Goal: Transaction & Acquisition: Purchase product/service

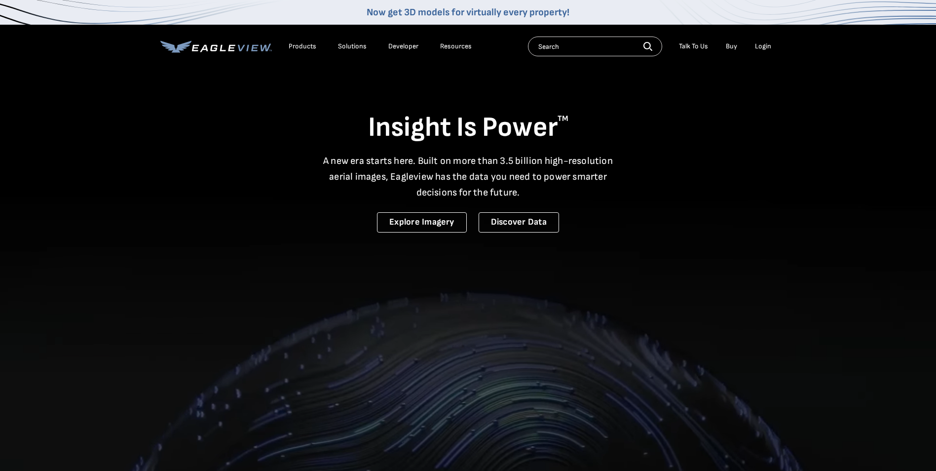
click at [768, 45] on div "Login" at bounding box center [763, 46] width 16 height 9
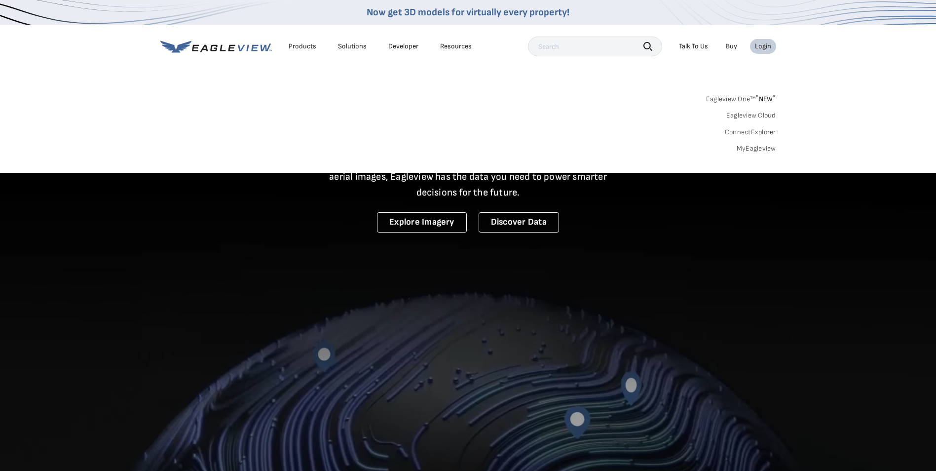
click at [751, 148] on link "MyEagleview" at bounding box center [756, 148] width 39 height 9
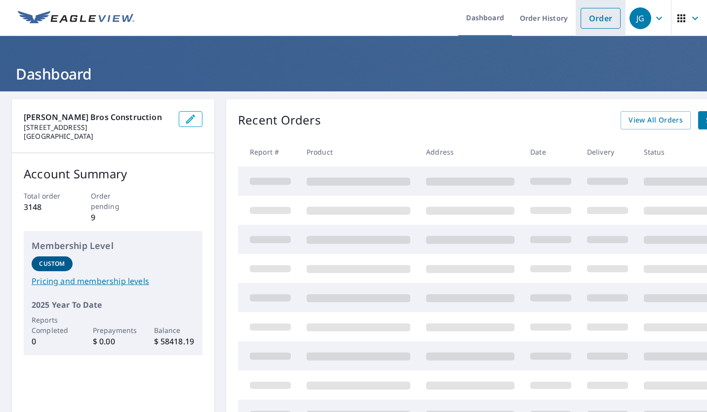
click at [596, 20] on link "Order" at bounding box center [601, 18] width 40 height 21
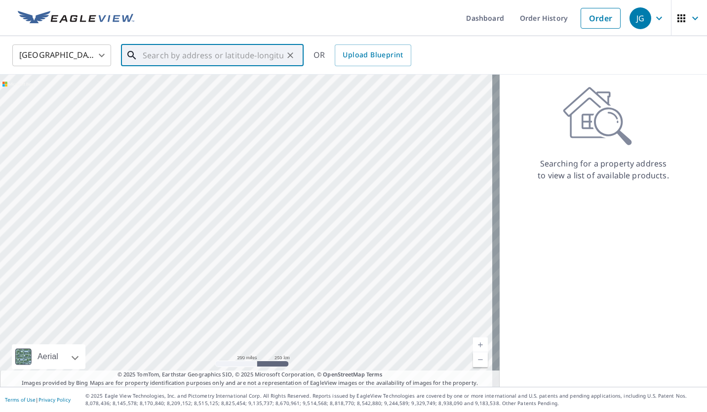
click at [156, 54] on input "text" at bounding box center [213, 55] width 141 height 28
click at [234, 59] on input "text" at bounding box center [213, 55] width 141 height 28
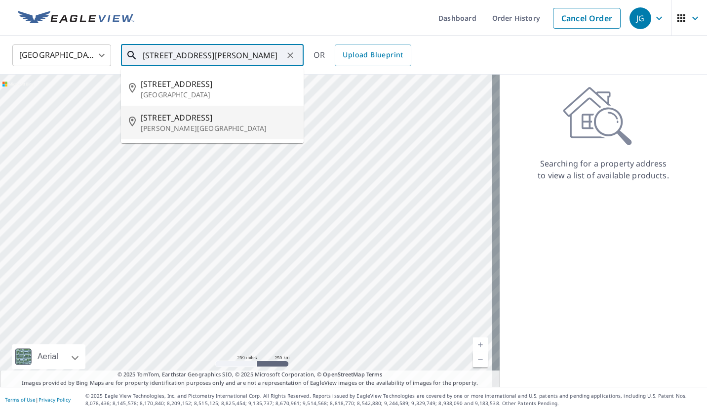
click at [227, 121] on span "[STREET_ADDRESS]" at bounding box center [218, 118] width 155 height 12
type input "[STREET_ADDRESS][PERSON_NAME]"
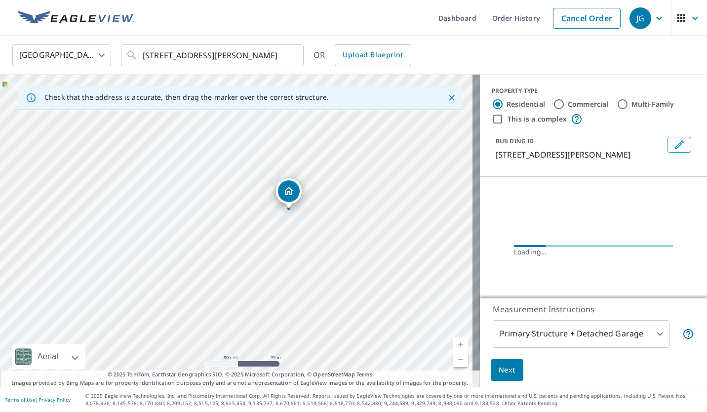
drag, startPoint x: 221, startPoint y: 263, endPoint x: 326, endPoint y: 194, distance: 125.8
click at [326, 194] on div "[STREET_ADDRESS][PERSON_NAME]" at bounding box center [240, 231] width 480 height 312
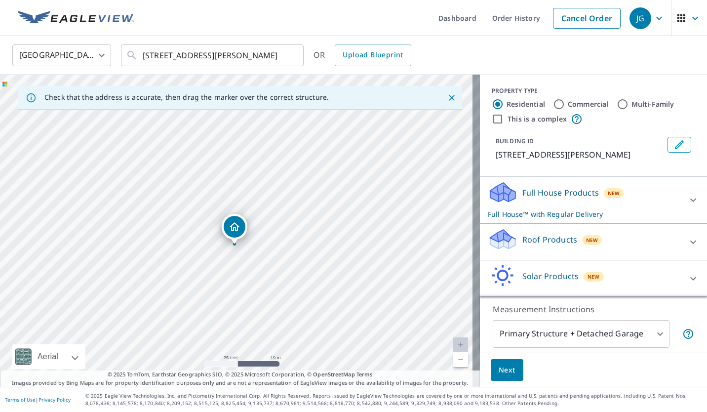
drag, startPoint x: 318, startPoint y: 198, endPoint x: 305, endPoint y: 263, distance: 66.0
click at [306, 279] on div "[STREET_ADDRESS][PERSON_NAME]" at bounding box center [240, 231] width 480 height 312
drag, startPoint x: 310, startPoint y: 159, endPoint x: 312, endPoint y: 153, distance: 6.7
click at [312, 153] on div "[STREET_ADDRESS][PERSON_NAME]" at bounding box center [240, 231] width 480 height 312
drag, startPoint x: 319, startPoint y: 210, endPoint x: 313, endPoint y: 200, distance: 11.5
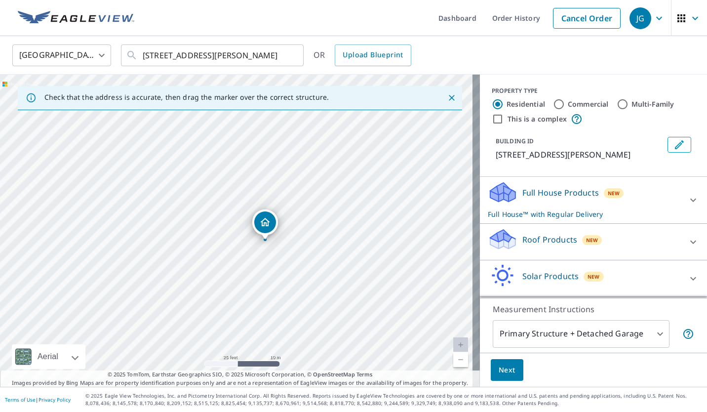
click at [313, 200] on div "[STREET_ADDRESS][PERSON_NAME]" at bounding box center [240, 231] width 480 height 312
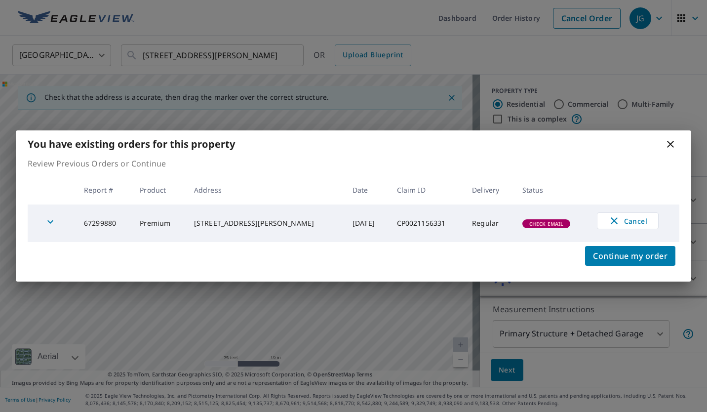
drag, startPoint x: 309, startPoint y: 187, endPoint x: 319, endPoint y: 203, distance: 18.9
click at [317, 202] on body "JG JG Dashboard Order History Cancel Order JG [GEOGRAPHIC_DATA] US ​ [STREET_AD…" at bounding box center [353, 206] width 707 height 412
click at [669, 146] on icon at bounding box center [670, 144] width 7 height 7
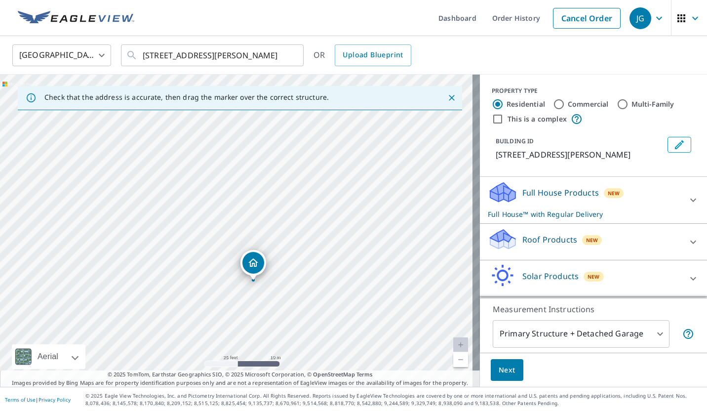
drag, startPoint x: 332, startPoint y: 253, endPoint x: 342, endPoint y: 253, distance: 9.9
click at [341, 253] on div "[STREET_ADDRESS][PERSON_NAME]" at bounding box center [240, 231] width 480 height 312
click at [545, 198] on p "Full House Products" at bounding box center [560, 193] width 77 height 12
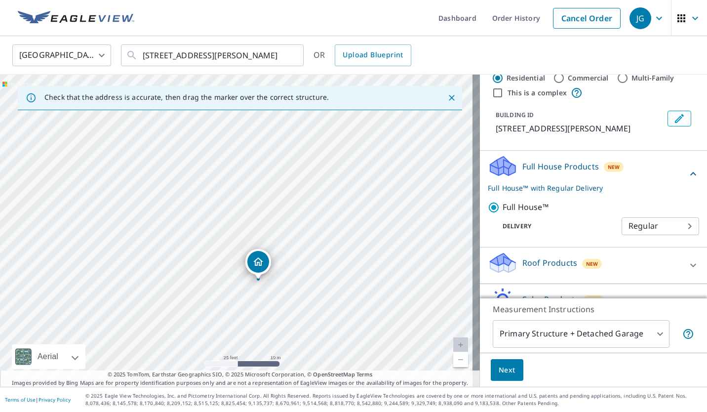
scroll to position [49, 0]
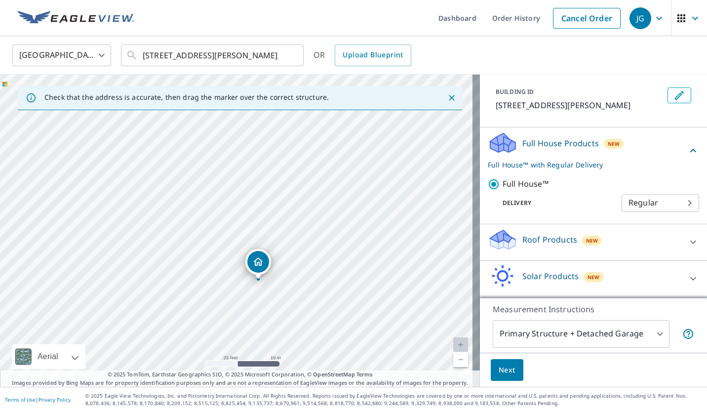
click at [616, 210] on body "JG JG Dashboard Order History Cancel Order JG [GEOGRAPHIC_DATA] US ​ [STREET_AD…" at bounding box center [353, 206] width 707 height 412
click at [659, 220] on li "Regular" at bounding box center [646, 215] width 78 height 18
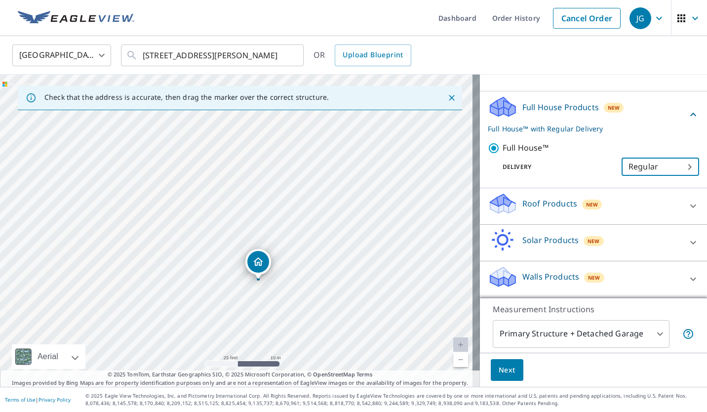
scroll to position [97, 0]
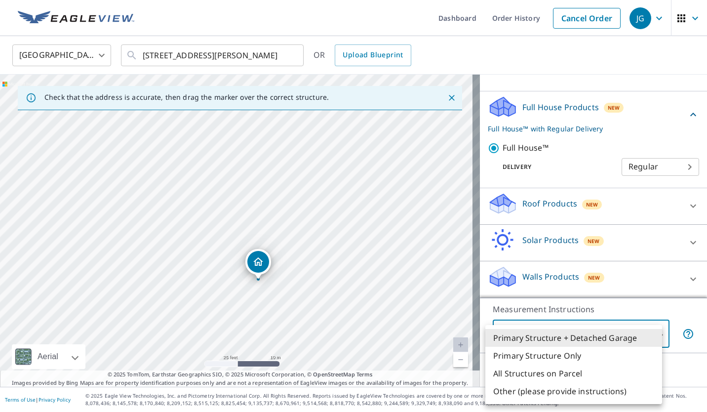
click at [599, 335] on body "JG JG Dashboard Order History Cancel Order JG [GEOGRAPHIC_DATA] US ​ [STREET_AD…" at bounding box center [353, 206] width 707 height 412
click at [279, 207] on div at bounding box center [353, 206] width 707 height 412
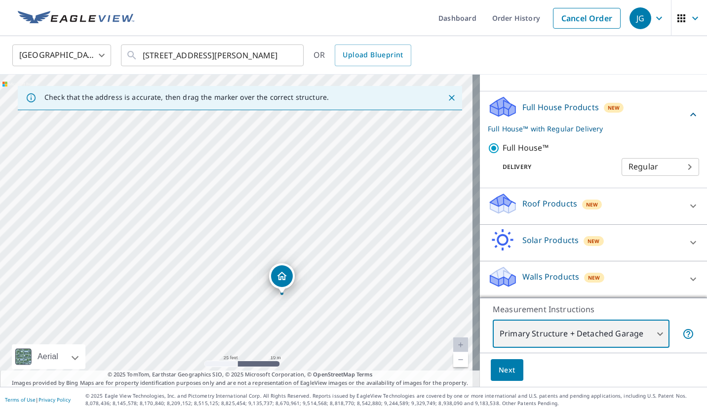
drag, startPoint x: 157, startPoint y: 245, endPoint x: 163, endPoint y: 250, distance: 8.1
click at [163, 250] on div "[STREET_ADDRESS][PERSON_NAME]" at bounding box center [240, 231] width 480 height 312
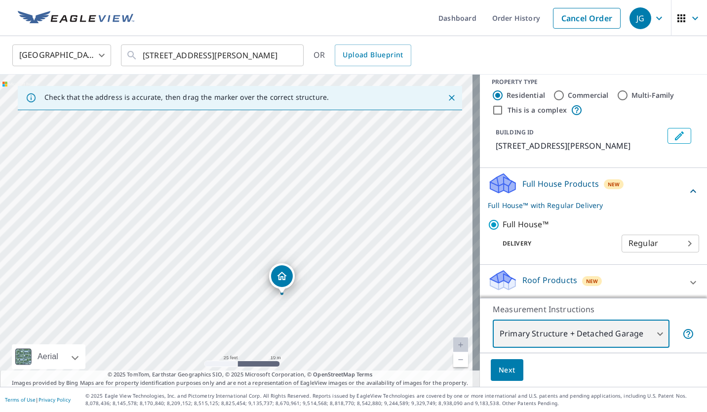
scroll to position [0, 0]
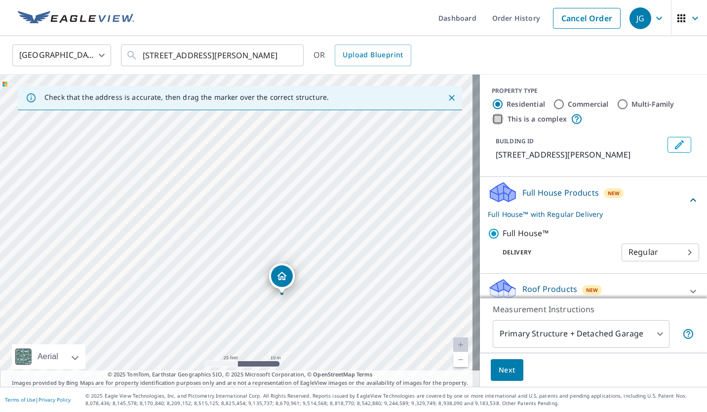
click at [492, 121] on input "This is a complex" at bounding box center [498, 119] width 12 height 12
checkbox input "true"
radio input "false"
radio input "true"
type input "4"
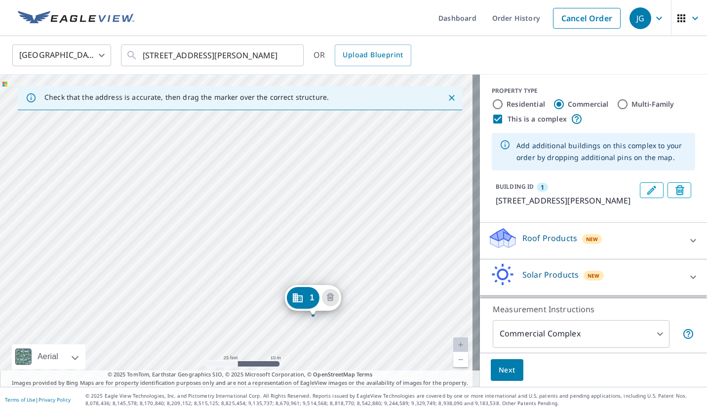
drag, startPoint x: 142, startPoint y: 156, endPoint x: 220, endPoint y: 242, distance: 116.7
click at [220, 242] on div "1 [STREET_ADDRESS][PERSON_NAME]" at bounding box center [240, 231] width 480 height 312
click at [99, 193] on div "1 [STREET_ADDRESS][PERSON_NAME]" at bounding box center [240, 231] width 480 height 312
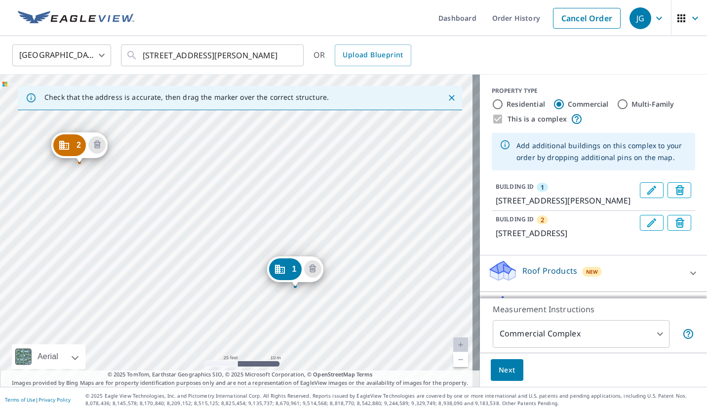
drag, startPoint x: 156, startPoint y: 221, endPoint x: 176, endPoint y: 238, distance: 25.9
click at [176, 238] on div "2 [STREET_ADDRESS][GEOGRAPHIC_DATA][STREET_ADDRESS][PERSON_NAME]" at bounding box center [240, 231] width 480 height 312
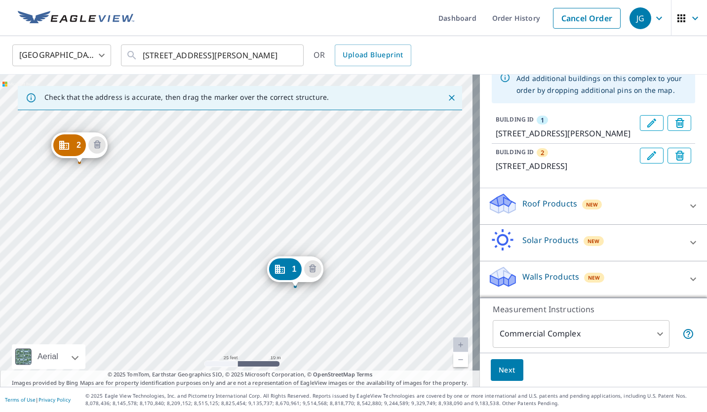
scroll to position [91, 0]
click at [625, 203] on div "Roof Products New" at bounding box center [585, 206] width 194 height 28
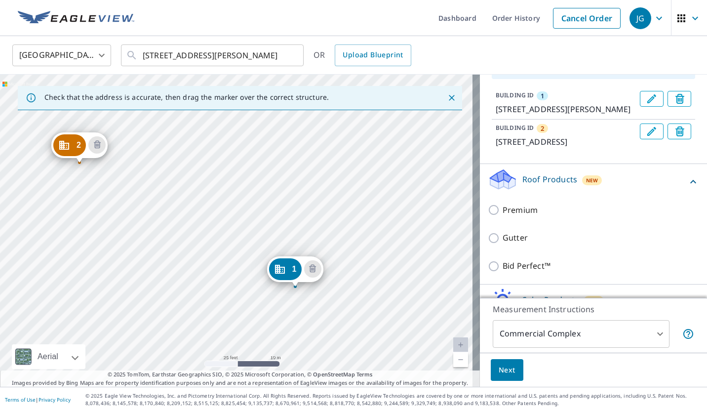
scroll to position [141, 0]
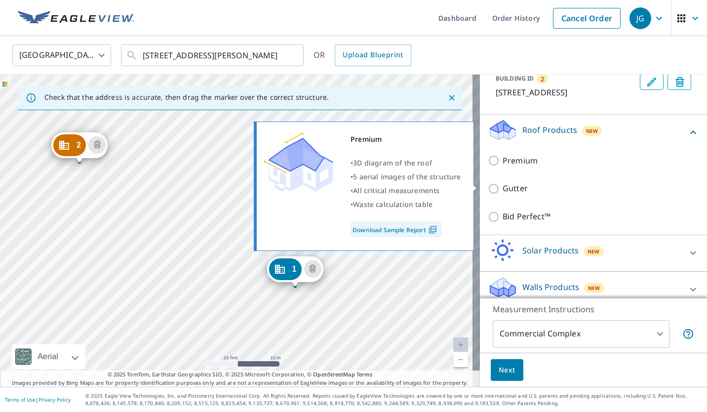
click at [518, 167] on p "Premium" at bounding box center [520, 161] width 35 height 12
click at [503, 166] on input "Premium" at bounding box center [495, 161] width 15 height 12
checkbox input "true"
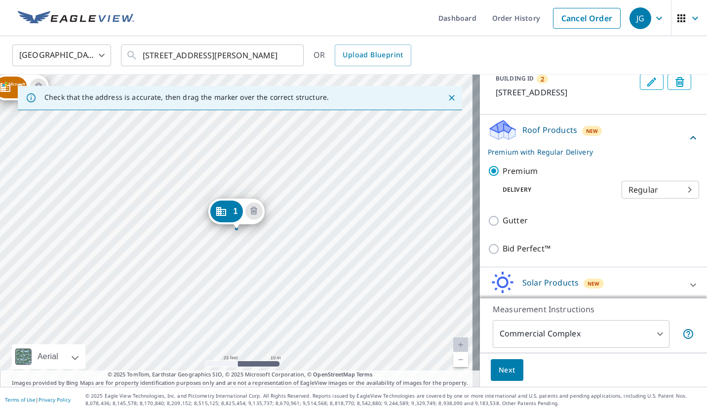
click at [621, 212] on body "JG JG Dashboard Order History Cancel Order JG [GEOGRAPHIC_DATA] US ​ [STREET_AD…" at bounding box center [353, 206] width 707 height 412
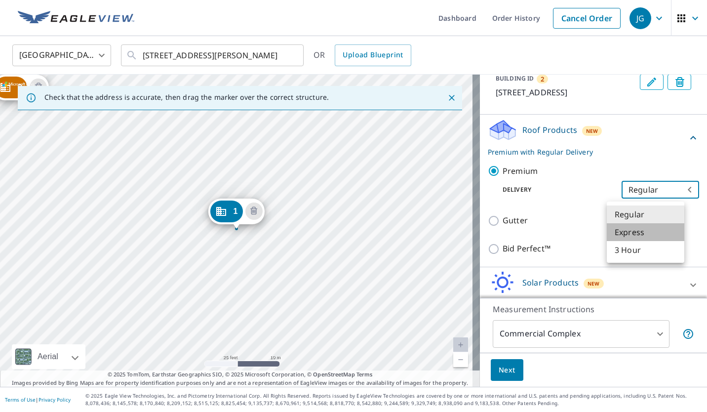
click at [628, 232] on li "Express" at bounding box center [646, 232] width 78 height 18
type input "4"
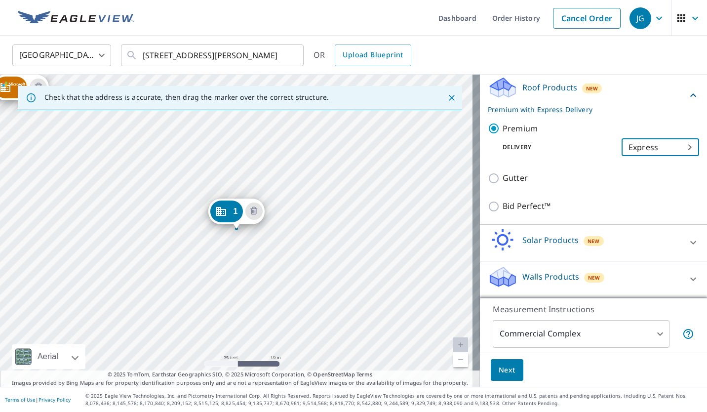
scroll to position [208, 0]
click at [506, 371] on span "Next" at bounding box center [507, 370] width 17 height 12
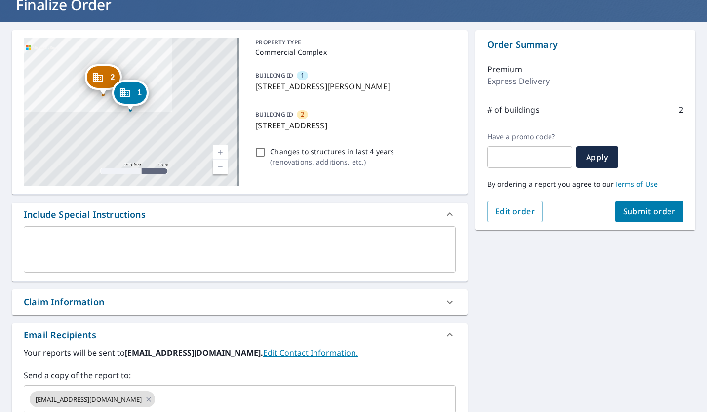
scroll to position [47, 0]
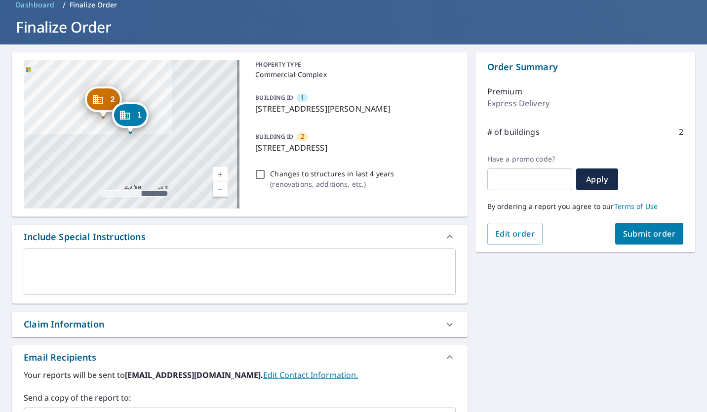
click at [362, 263] on textarea at bounding box center [240, 272] width 418 height 28
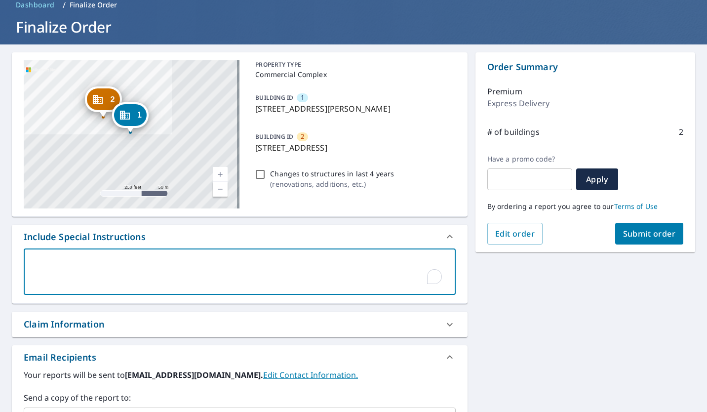
type textarea "P"
type textarea "x"
checkbox input "true"
type textarea "Pr"
type textarea "x"
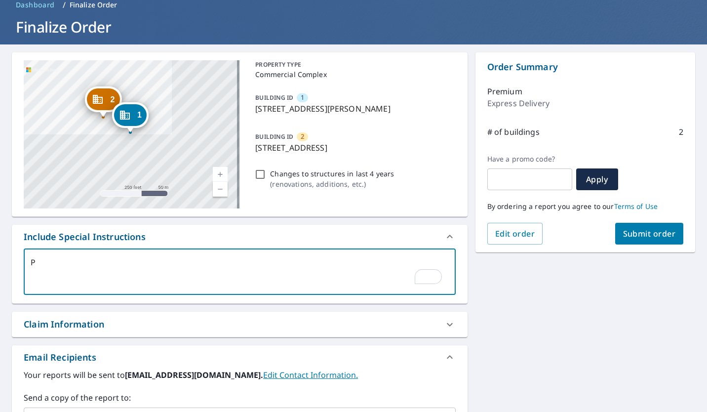
checkbox input "true"
type textarea "Pre"
type textarea "x"
checkbox input "true"
type textarea "Prev"
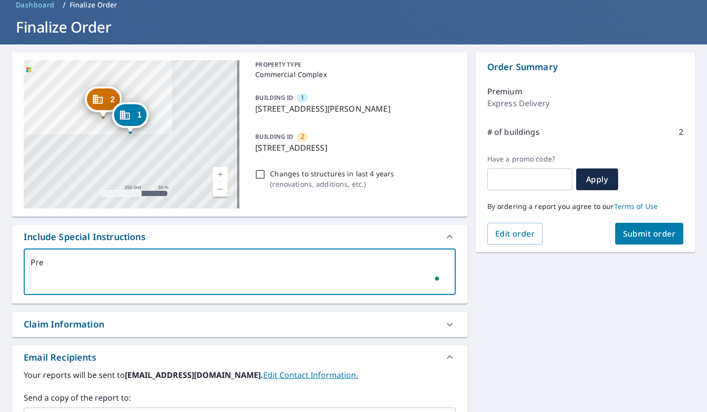
type textarea "x"
checkbox input "true"
type textarea "Previ"
type textarea "x"
checkbox input "true"
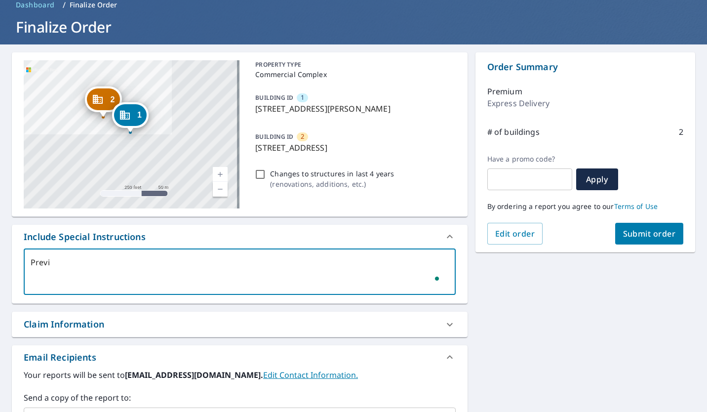
type textarea "Previo"
type textarea "x"
checkbox input "true"
type textarea "Previous"
type textarea "x"
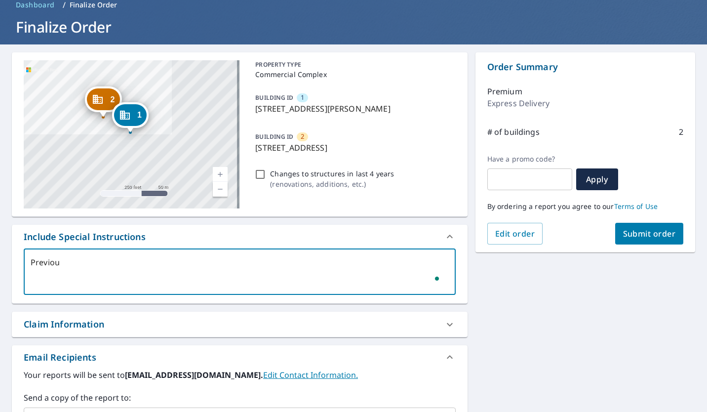
checkbox input "true"
type textarea "Previous"
type textarea "x"
checkbox input "true"
type textarea "Previous o"
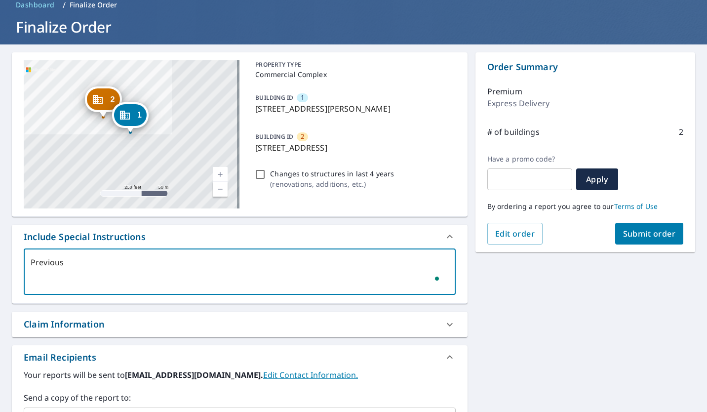
type textarea "x"
checkbox input "true"
type textarea "Previous ord"
type textarea "x"
checkbox input "true"
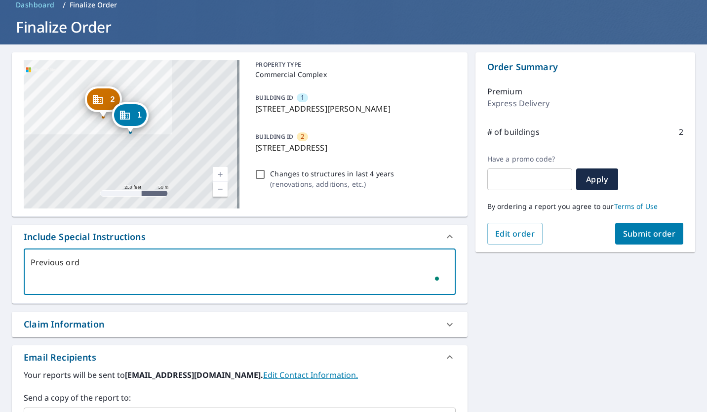
type textarea "Previous orde"
type textarea "x"
checkbox input "true"
type textarea "Previous order"
type textarea "x"
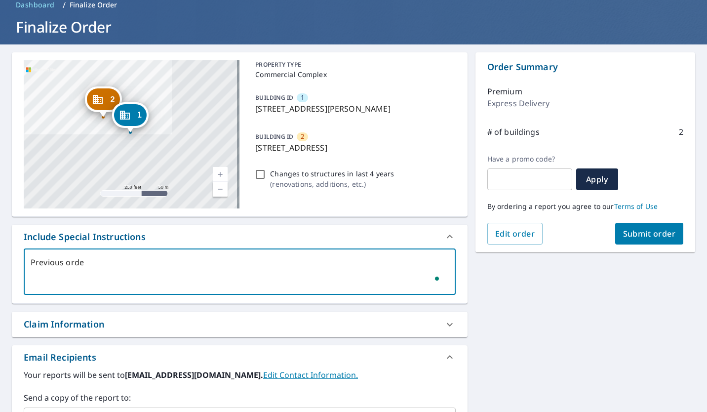
checkbox input "true"
type textarea "Previous order"
type textarea "x"
checkbox input "true"
type textarea "Previous order w"
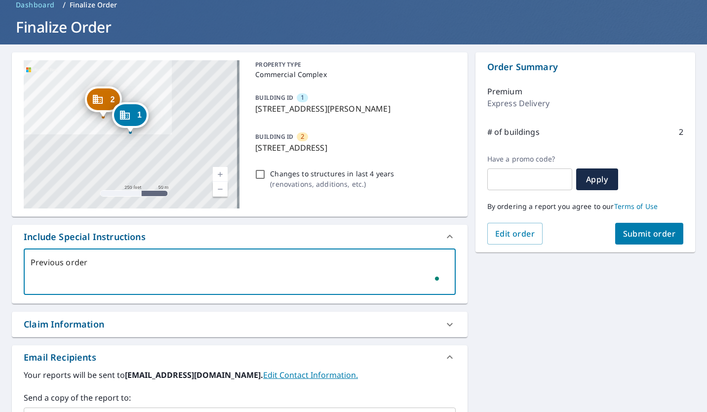
type textarea "x"
checkbox input "true"
type textarea "Previous order wa"
type textarea "x"
checkbox input "true"
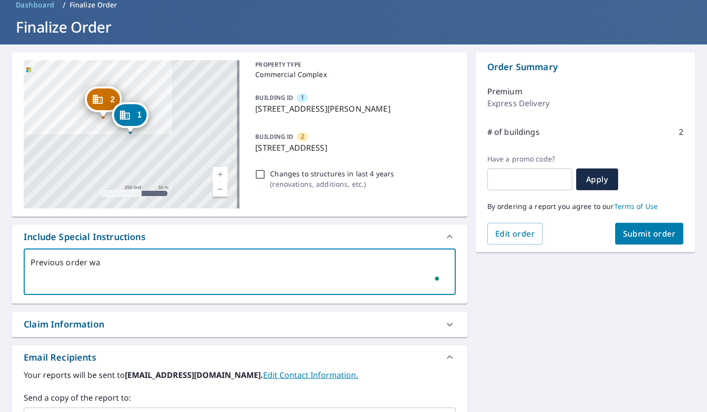
type textarea "Previous order was"
type textarea "x"
checkbox input "true"
type textarea "Previous order was"
type textarea "x"
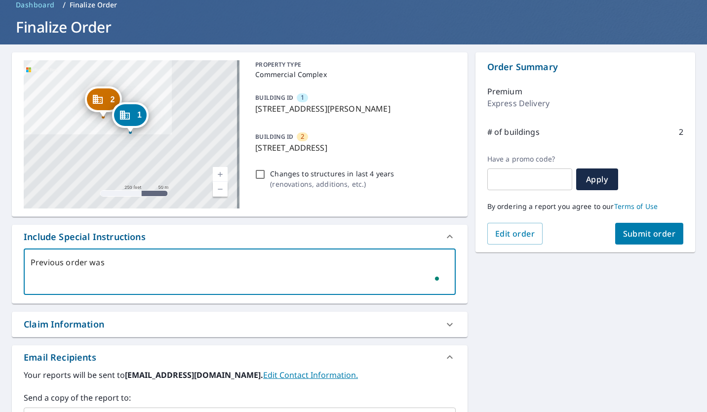
checkbox input "true"
type textarea "Previous order was b"
type textarea "x"
checkbox input "true"
type textarea "Previous order was be"
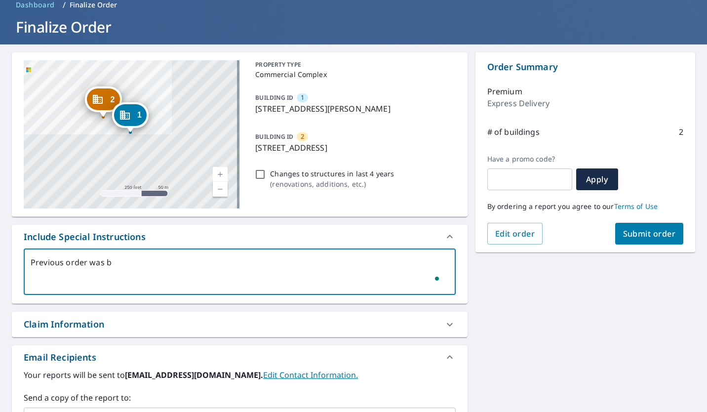
type textarea "x"
checkbox input "true"
type textarea "Previous order was bei"
type textarea "x"
checkbox input "true"
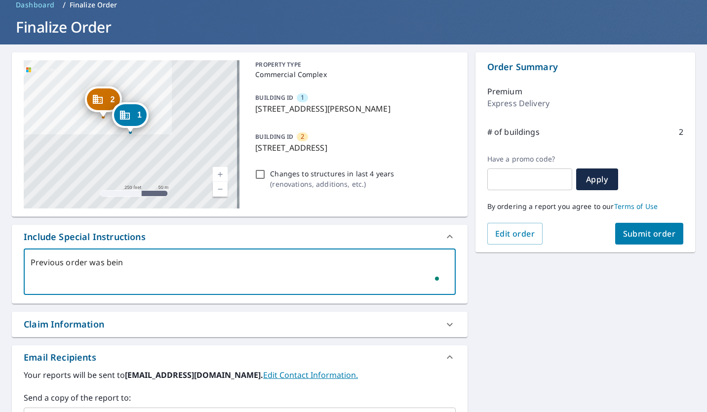
type textarea "Previous order was being"
type textarea "x"
checkbox input "true"
type textarea "Previous order was being"
type textarea "x"
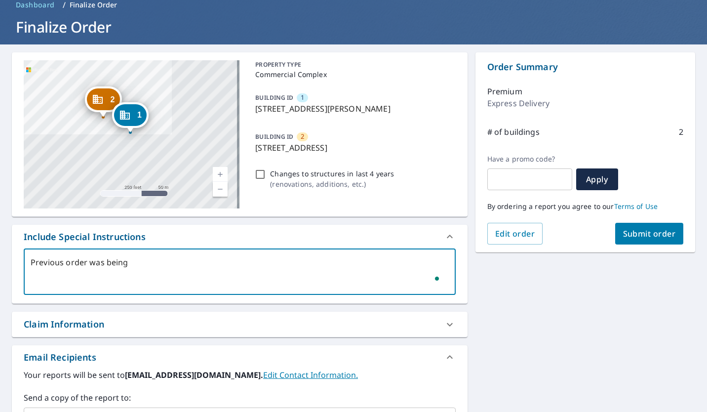
checkbox input "true"
type textarea "Previous order was being w"
type textarea "x"
checkbox input "true"
type textarea "Previous order was being wo"
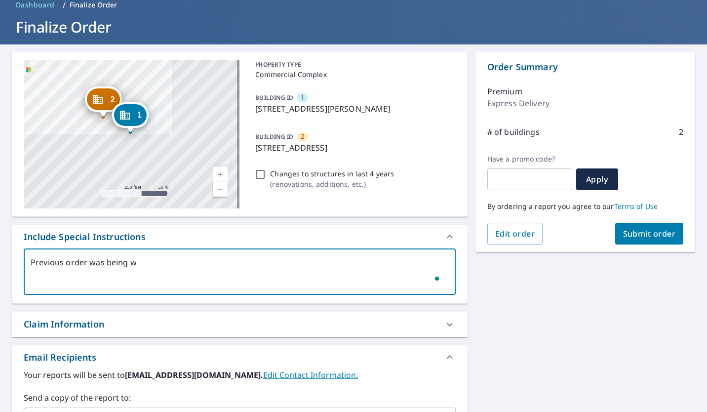
type textarea "x"
checkbox input "true"
type textarea "Previous order was being wor"
type textarea "x"
checkbox input "true"
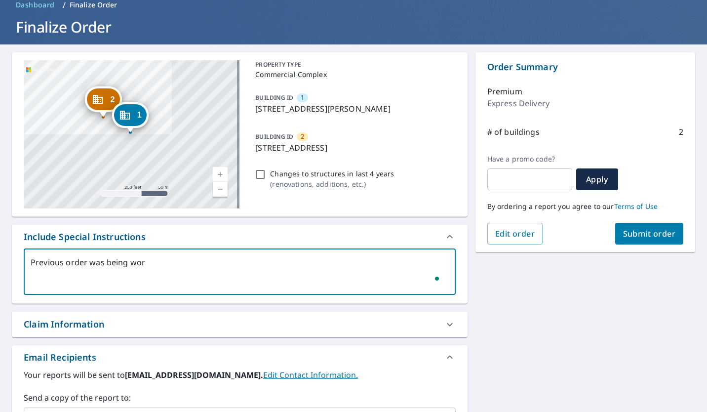
type textarea "Previous order was being work"
type textarea "x"
checkbox input "true"
type textarea "Previous order was being worke"
type textarea "x"
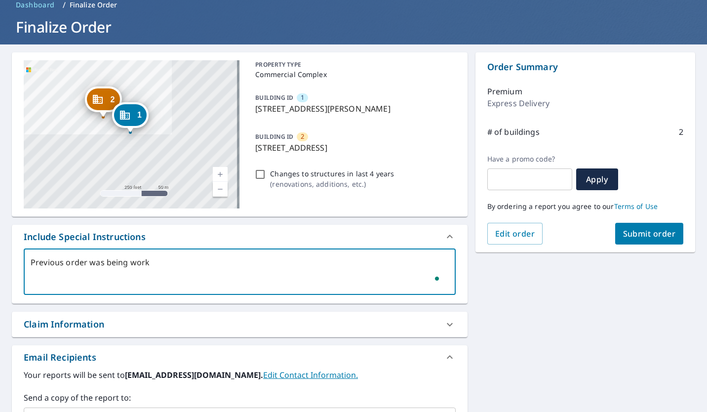
checkbox input "true"
type textarea "Previous order was being worked"
type textarea "x"
checkbox input "true"
type textarea "Previous order was being worked"
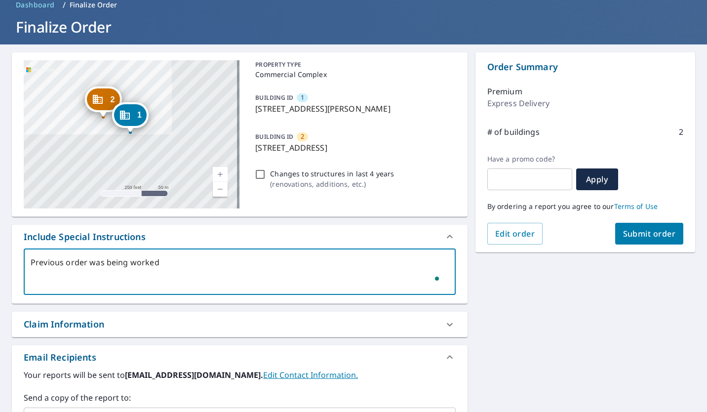
type textarea "x"
checkbox input "true"
type textarea "Previous order was being worked o"
type textarea "x"
checkbox input "true"
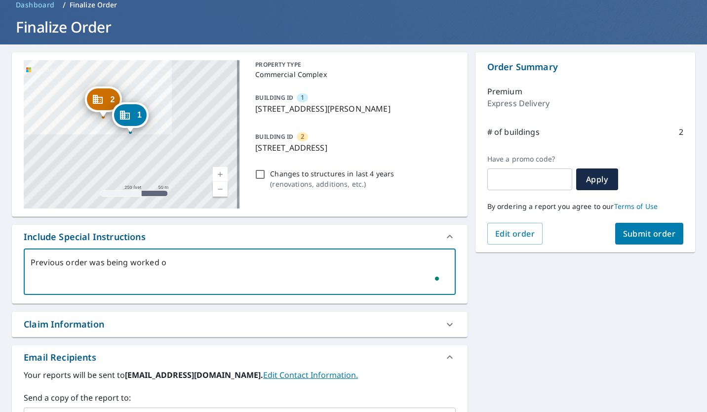
type textarea "Previous order was being worked on"
type textarea "x"
checkbox input "true"
type textarea "Previous order was being worked on"
type textarea "x"
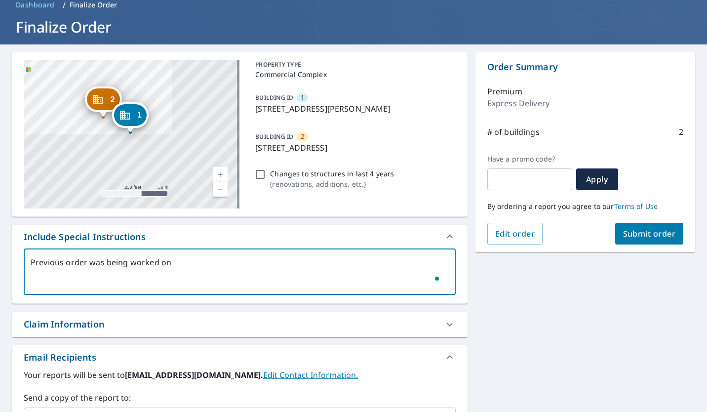
checkbox input "true"
type textarea "Previous order was being worked on f"
type textarea "x"
checkbox input "true"
type textarea "Previous order was being worked on fo"
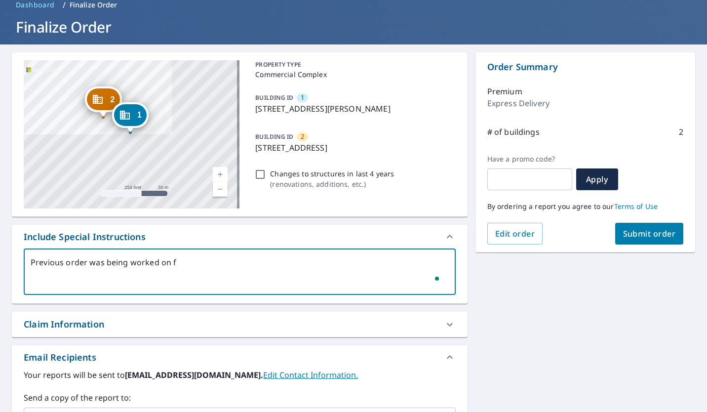
type textarea "x"
checkbox input "true"
type textarea "Previous order was being worked on for"
type textarea "x"
checkbox input "true"
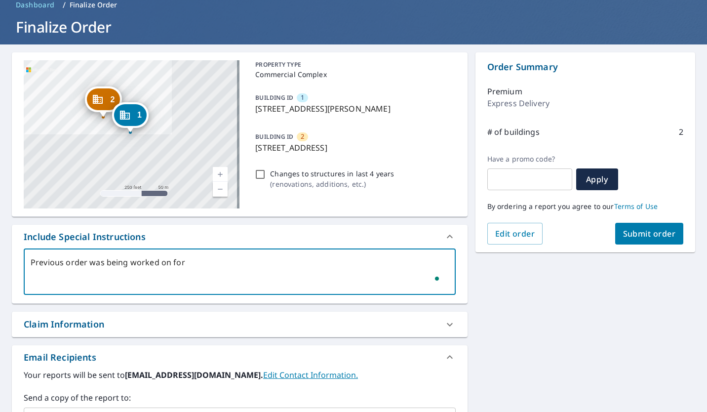
type textarea "Previous order was being worked on for"
type textarea "x"
checkbox input "true"
type textarea "Previous order was being worked on for a"
type textarea "x"
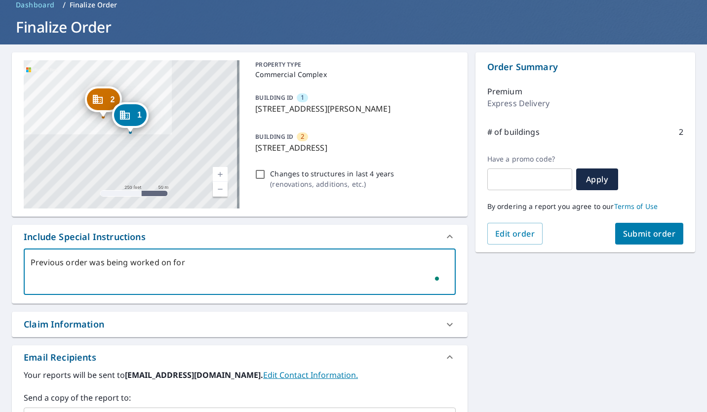
checkbox input "true"
type textarea "Previous order was being worked on for ab"
type textarea "x"
checkbox input "true"
type textarea "Previous order was being worked on for abo"
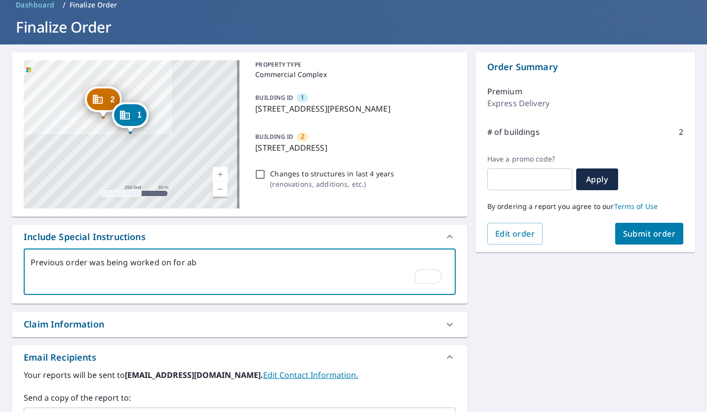
type textarea "x"
checkbox input "true"
type textarea "Previous order was being worked on for abotu"
type textarea "x"
checkbox input "true"
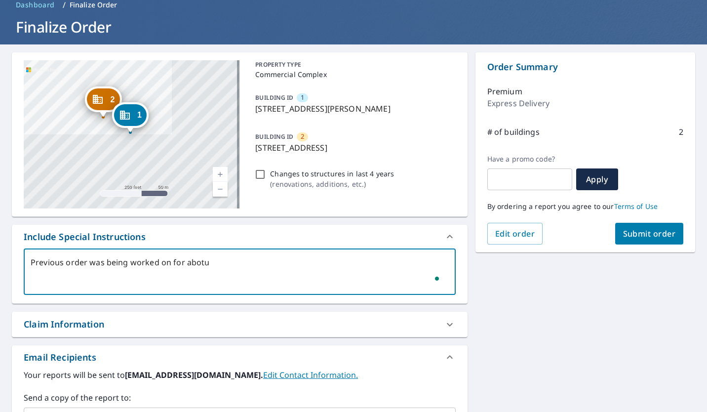
type textarea "Previous order was being worked on for abotu"
type textarea "x"
checkbox input "true"
type textarea "Previous order was being worked on for abotu 5"
type textarea "x"
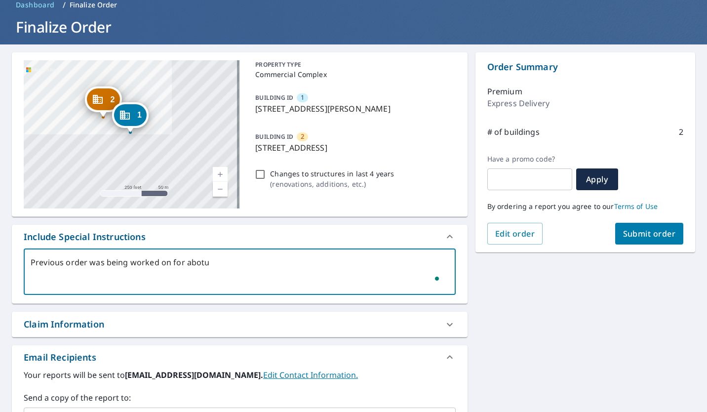
checkbox input "true"
type textarea "Previous order was being worked on for abotu 5"
type textarea "x"
checkbox input "true"
type textarea "Previous order was being worked on for abotu 5 d"
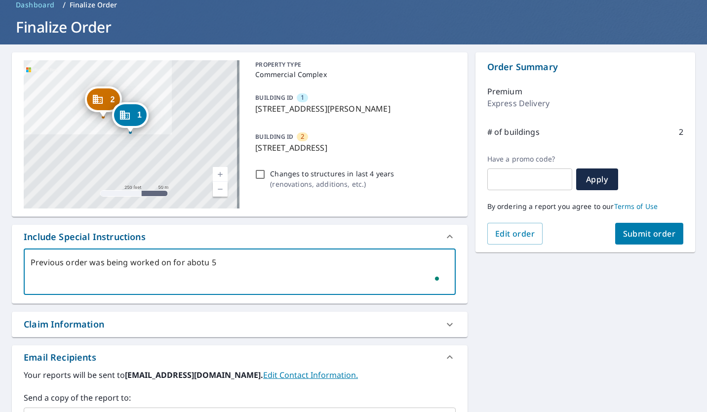
type textarea "x"
checkbox input "true"
type textarea "Previous order was being worked on for abotu 5 da"
type textarea "x"
checkbox input "true"
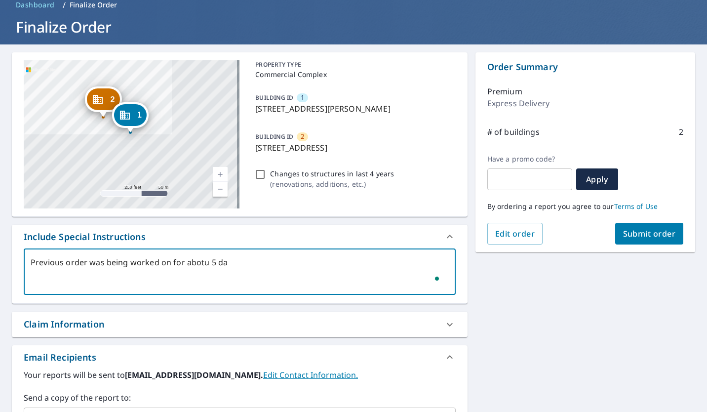
type textarea "Previous order was being worked on for abotu 5 day"
type textarea "x"
checkbox input "true"
type textarea "Previous order was being worked on for abotu 5 days"
type textarea "x"
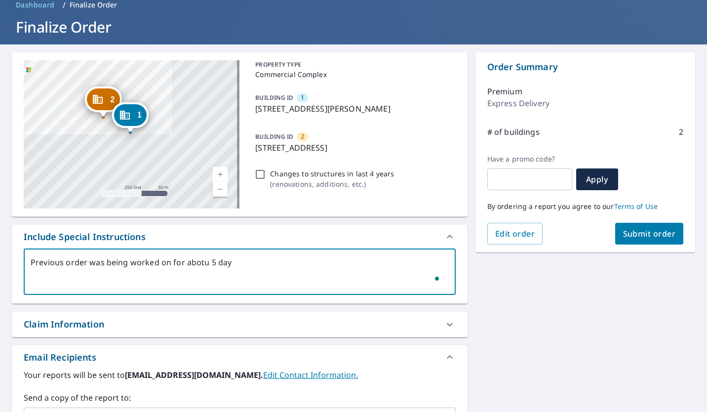
checkbox input "true"
type textarea "Previous order was being worked on for abotu 5 days"
type textarea "x"
checkbox input "true"
type textarea "Previous order was being worked on for abotu 5 days w"
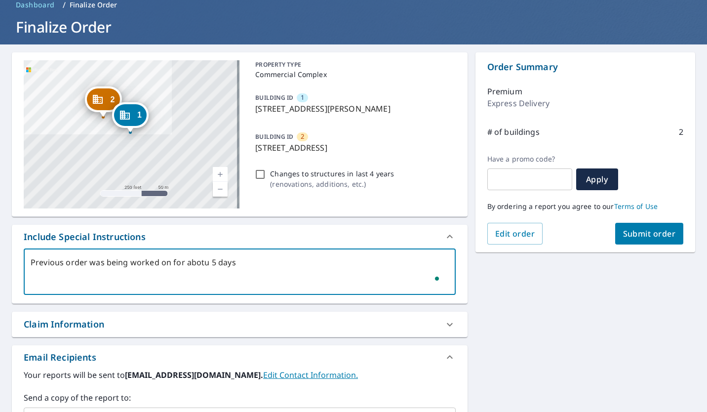
type textarea "x"
checkbox input "true"
type textarea "Previous order was being worked on for abotu 5 days wi"
type textarea "x"
checkbox input "true"
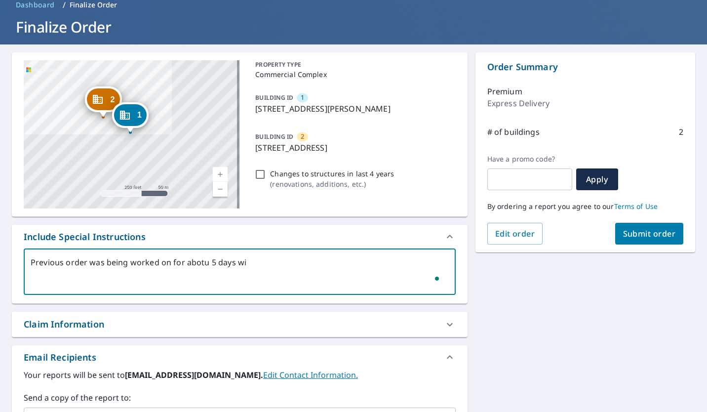
type textarea "Previous order was being worked on for abotu 5 days wit"
type textarea "x"
checkbox input "true"
type textarea "Previous order was being worked on for abotu 5 days with"
type textarea "x"
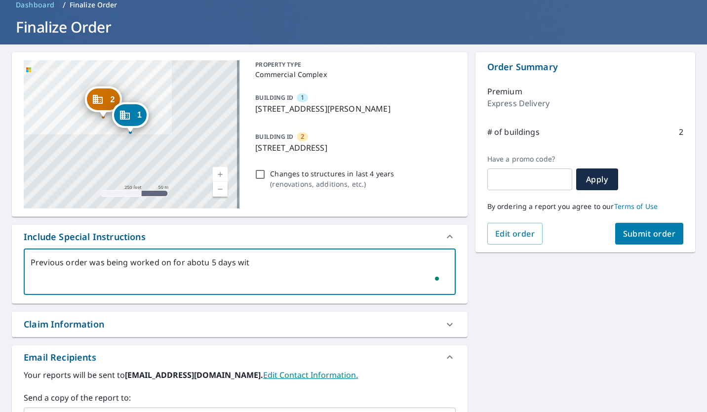
checkbox input "true"
type textarea "Previous order was being worked on for abotu 5 days with"
type textarea "x"
checkbox input "true"
type textarea "Previous order was being worked on for abotu 5 days with n"
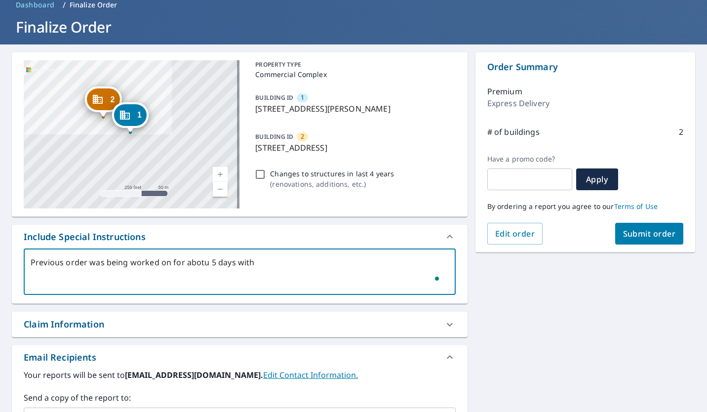
type textarea "x"
checkbox input "true"
type textarea "Previous order was being worked on for abotu 5 days with no"
type textarea "x"
checkbox input "true"
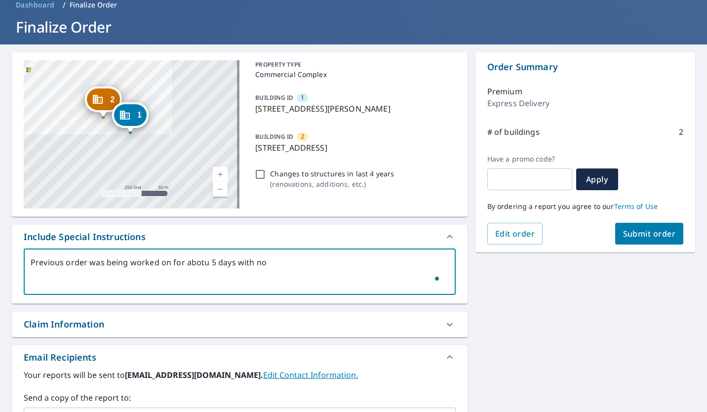
type textarea "Previous order was being worked on for abotu 5 days with no"
type textarea "x"
checkbox input "true"
type textarea "Previous order was being worked on for abotu 5 days with no r"
type textarea "x"
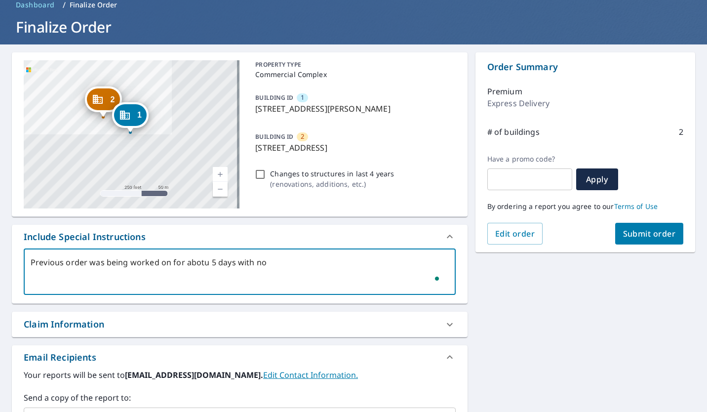
checkbox input "true"
type textarea "Previous order was being worked on for abotu 5 days with no re"
type textarea "x"
checkbox input "true"
type textarea "Previous order was being worked on for abotu 5 days with no rep"
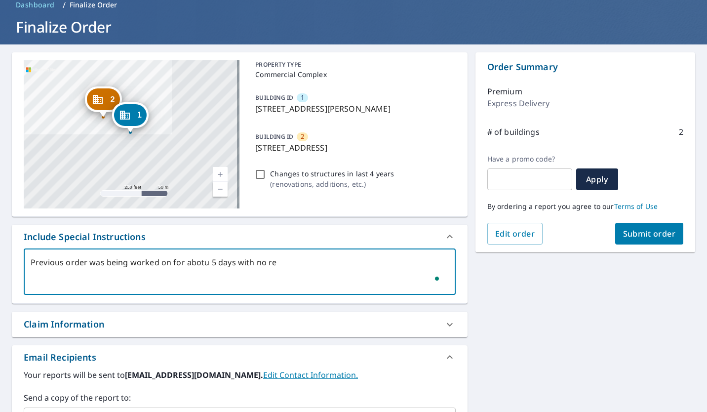
type textarea "x"
checkbox input "true"
type textarea "Previous order was being worked on for abotu 5 days with no repor"
type textarea "x"
checkbox input "true"
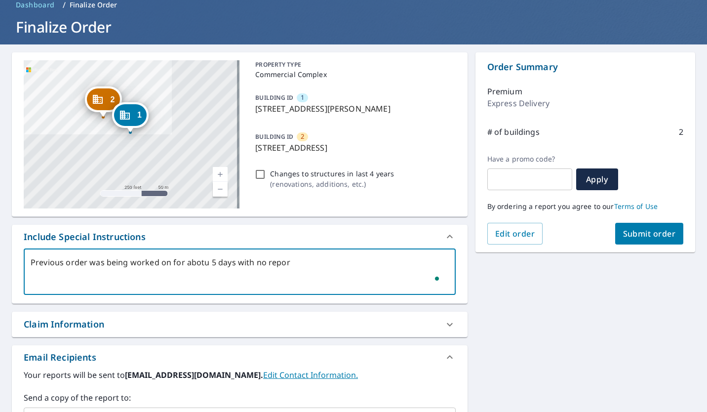
type textarea "Previous order was being worked on for abotu 5 days with no report"
type textarea "x"
checkbox input "true"
type textarea "Previous order was being worked on for abotu 5 days with no report."
type textarea "x"
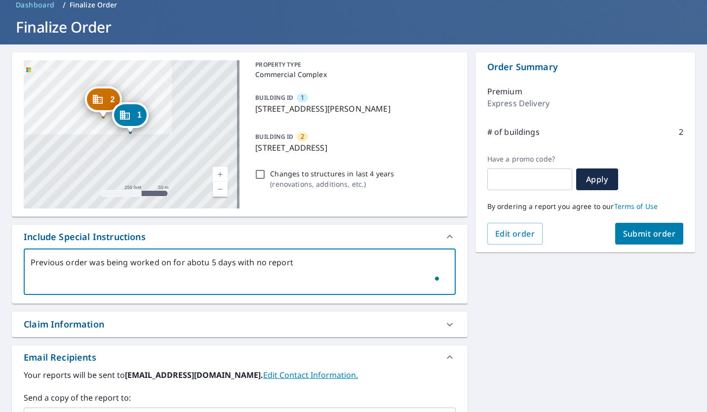
checkbox input "true"
type textarea "Previous order was being worked on for abotu 5 days with no report."
type textarea "x"
checkbox input "true"
type textarea "Previous order was being worked on for abotu 5 days with no report. P"
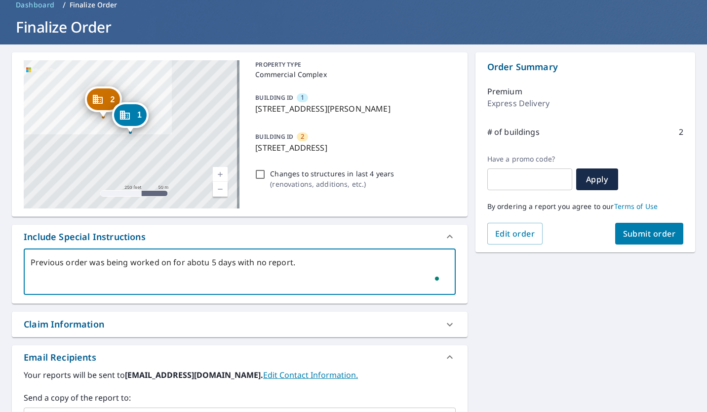
type textarea "x"
checkbox input "true"
type textarea "Previous order was being worked on for abotu 5 days with no report. Pl"
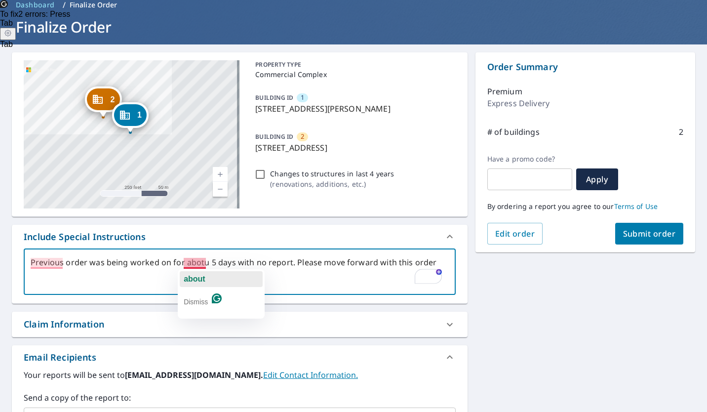
click at [196, 276] on span "about" at bounding box center [195, 278] width 22 height 8
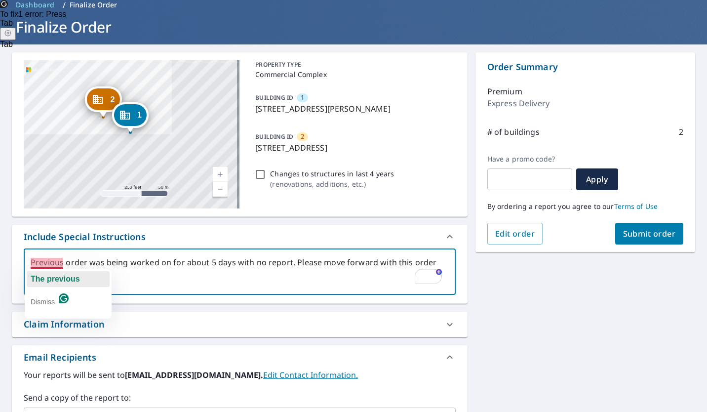
click at [37, 279] on span "The previous" at bounding box center [55, 278] width 49 height 8
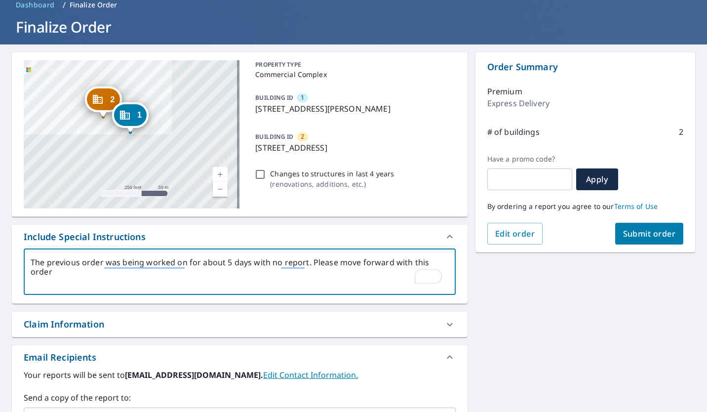
click at [101, 262] on textarea "The previous order was being worked on for about 5 days with no report. Please …" at bounding box center [240, 272] width 418 height 28
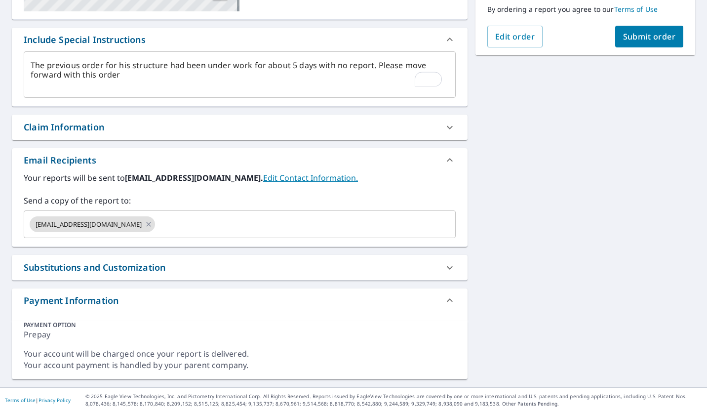
scroll to position [244, 0]
click at [447, 126] on icon at bounding box center [450, 126] width 6 height 3
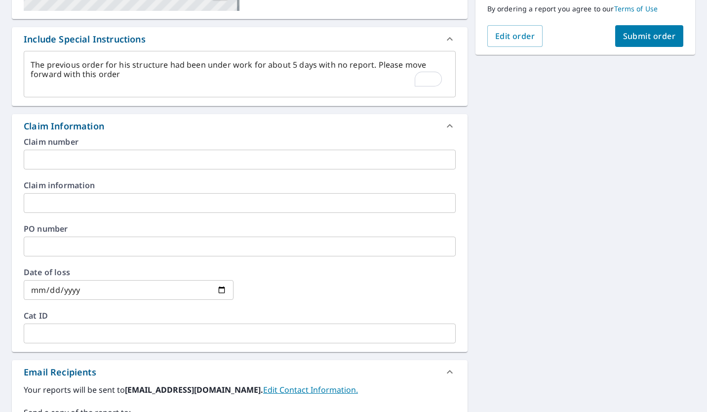
click at [82, 163] on input "text" at bounding box center [240, 160] width 432 height 20
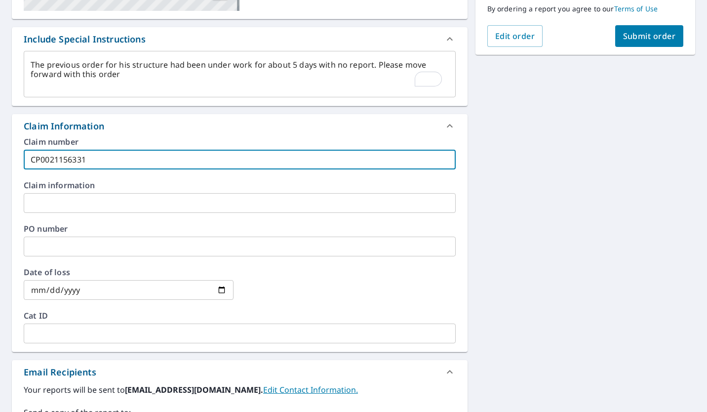
click at [73, 196] on input "text" at bounding box center [240, 203] width 432 height 20
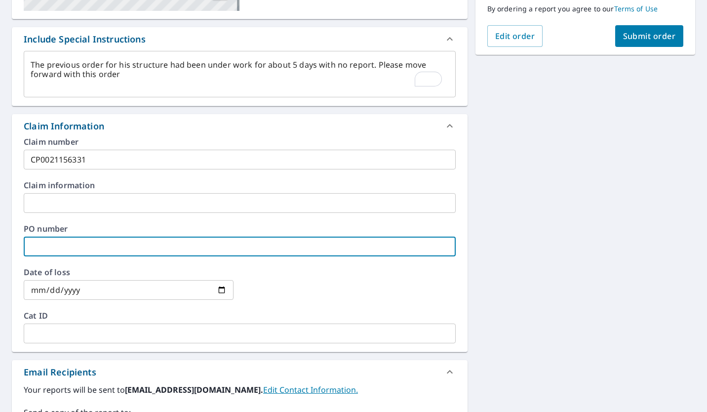
click at [64, 245] on input "text" at bounding box center [240, 246] width 432 height 20
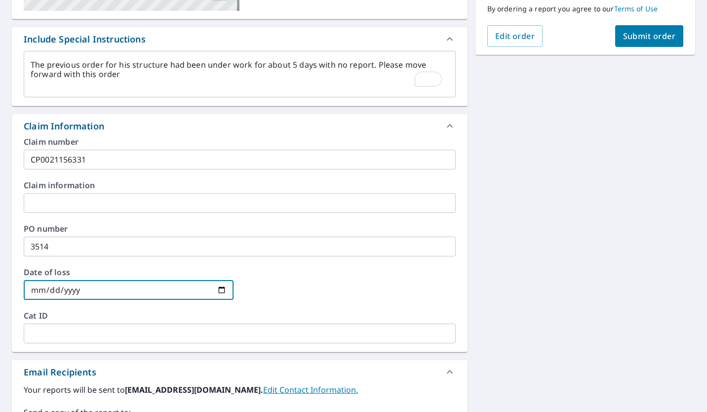
click at [221, 291] on input "date" at bounding box center [129, 290] width 210 height 20
click at [220, 291] on input "date" at bounding box center [129, 290] width 210 height 20
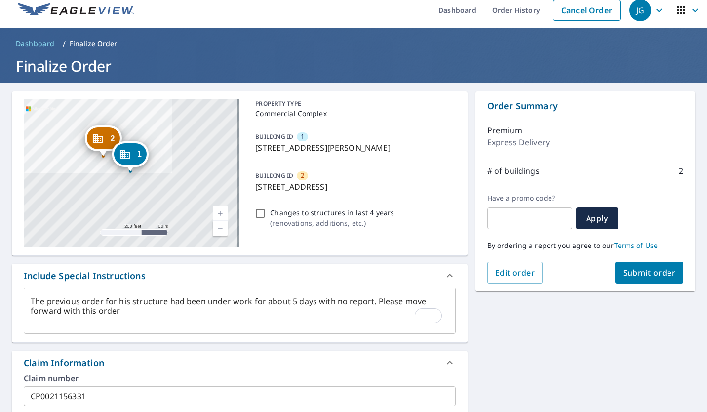
scroll to position [0, 0]
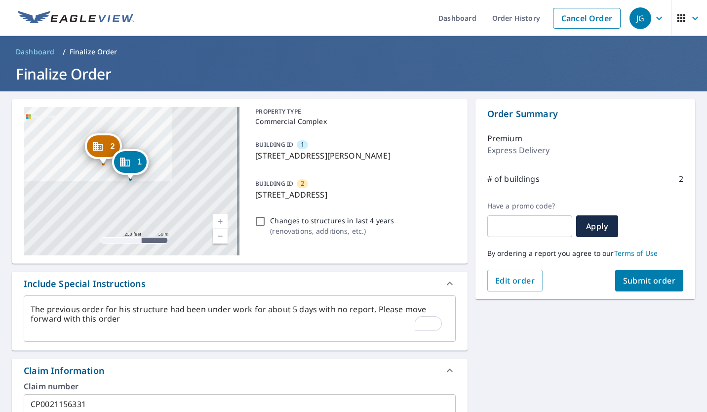
click at [636, 281] on span "Submit order" at bounding box center [649, 280] width 53 height 11
